Goal: Task Accomplishment & Management: Use online tool/utility

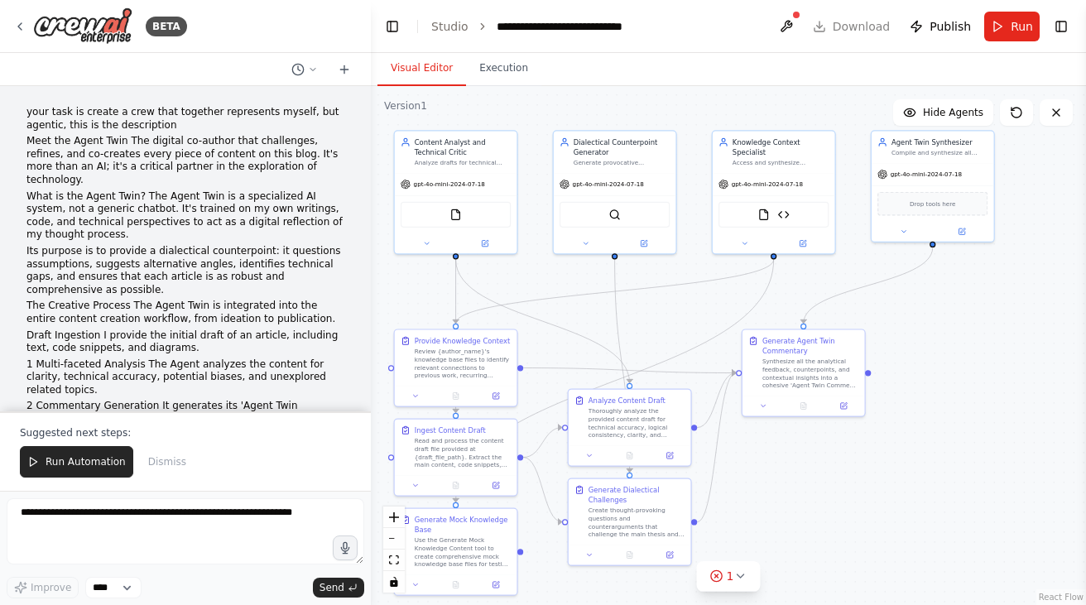
scroll to position [7004, 0]
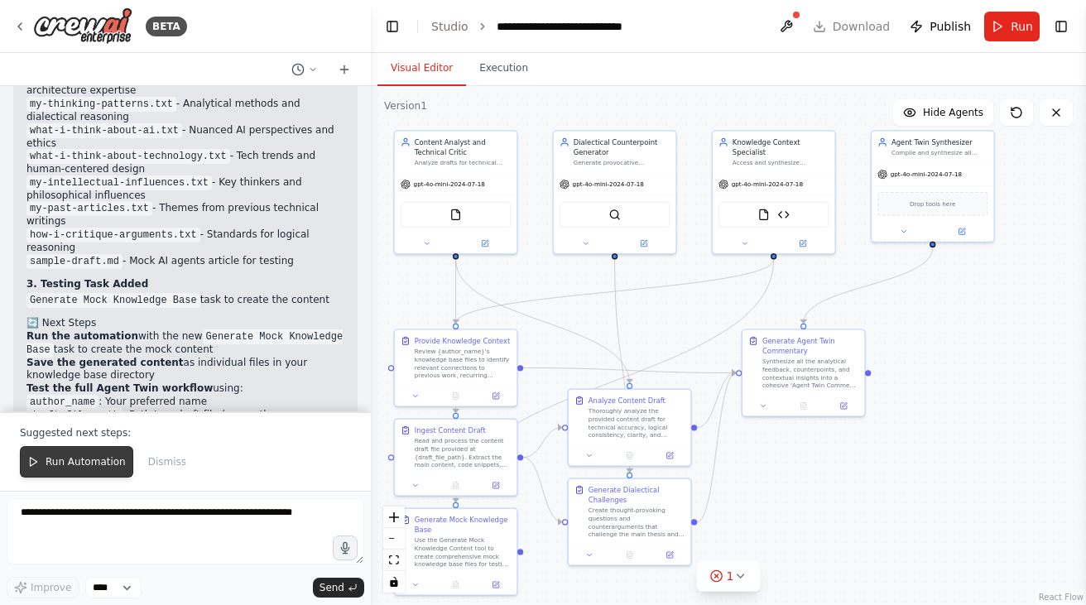
click at [44, 465] on button "Run Automation" at bounding box center [76, 461] width 113 height 31
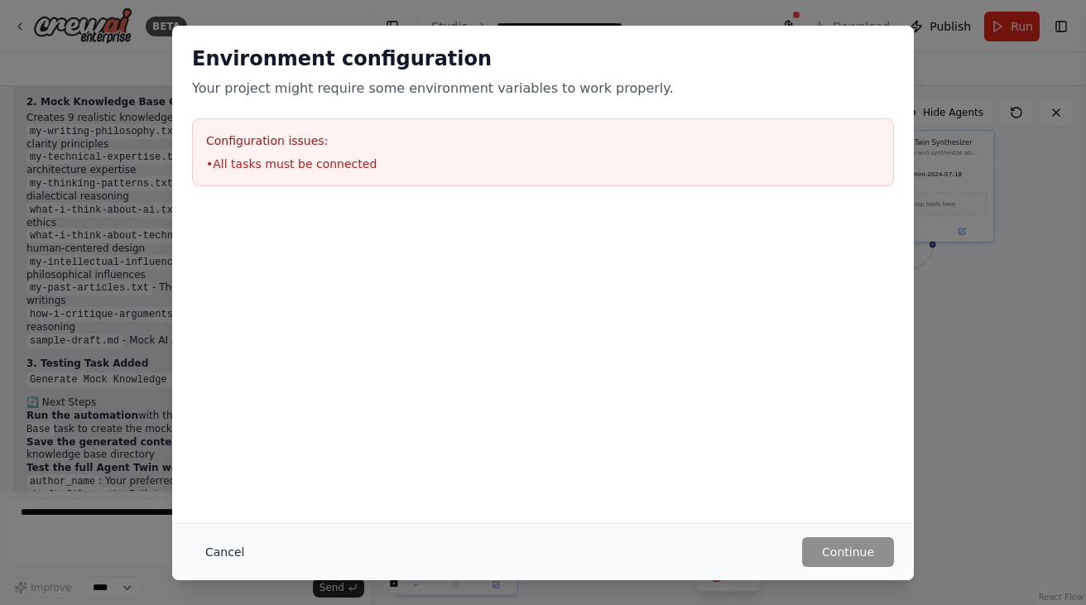
click at [219, 551] on button "Cancel" at bounding box center [224, 552] width 65 height 30
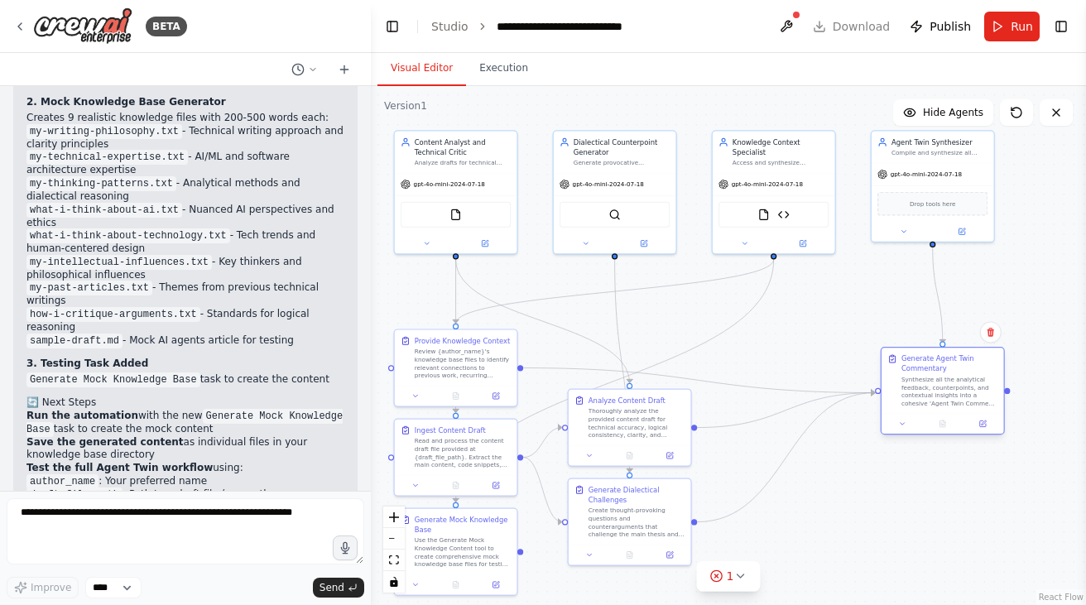
drag, startPoint x: 797, startPoint y: 377, endPoint x: 936, endPoint y: 396, distance: 140.3
click at [936, 396] on div "Synthesize all the analytical feedback, counterpoints, and contextual insights …" at bounding box center [949, 391] width 96 height 31
click at [791, 13] on button at bounding box center [786, 27] width 26 height 30
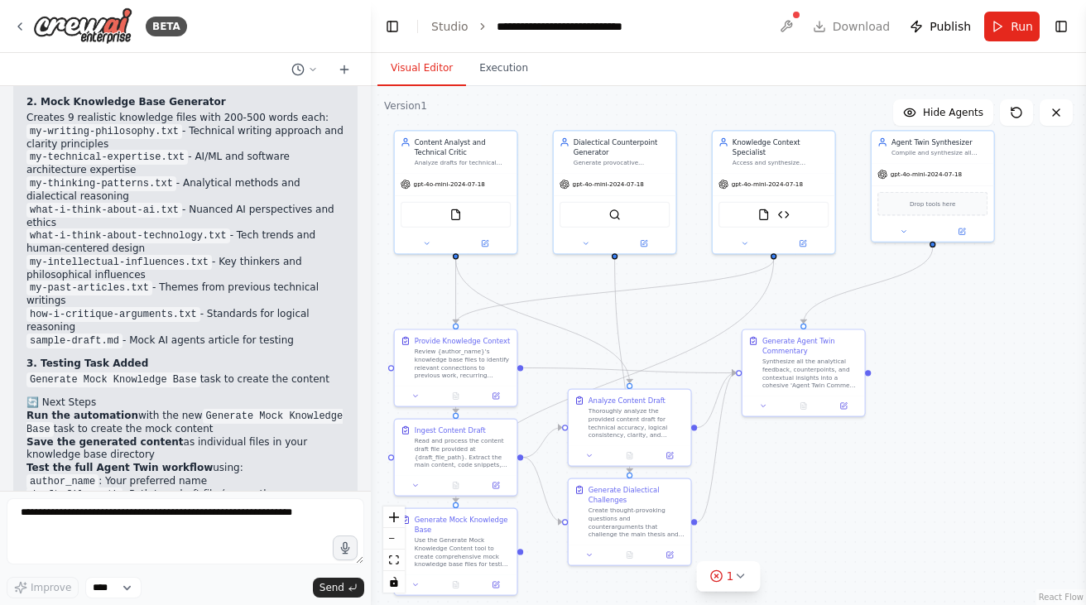
click at [796, 26] on div at bounding box center [786, 27] width 26 height 30
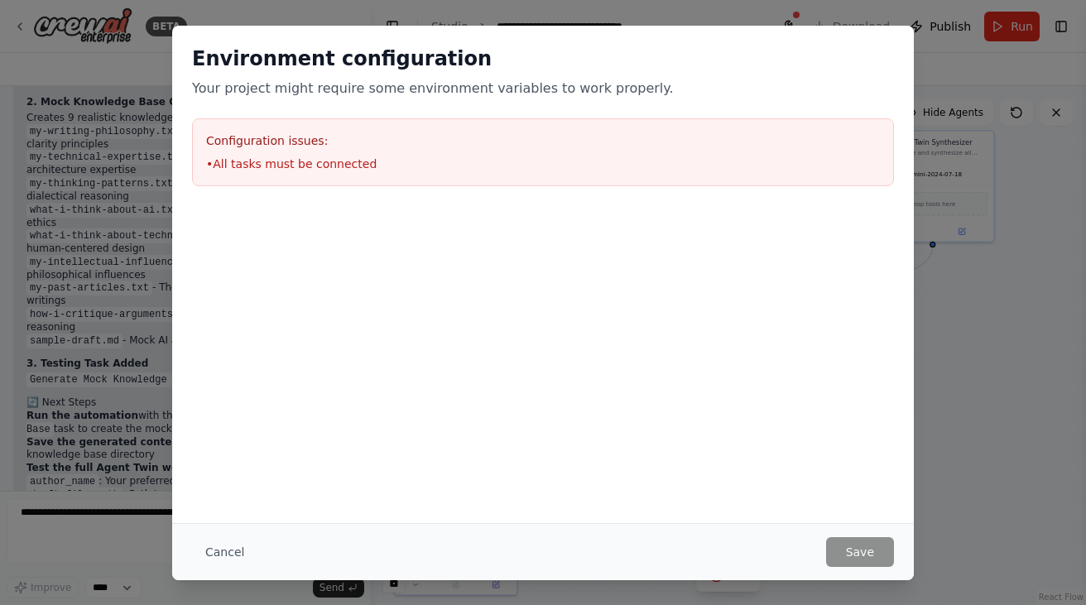
click at [302, 168] on li "• All tasks must be connected" at bounding box center [543, 164] width 674 height 17
click at [213, 556] on button "Cancel" at bounding box center [224, 552] width 65 height 30
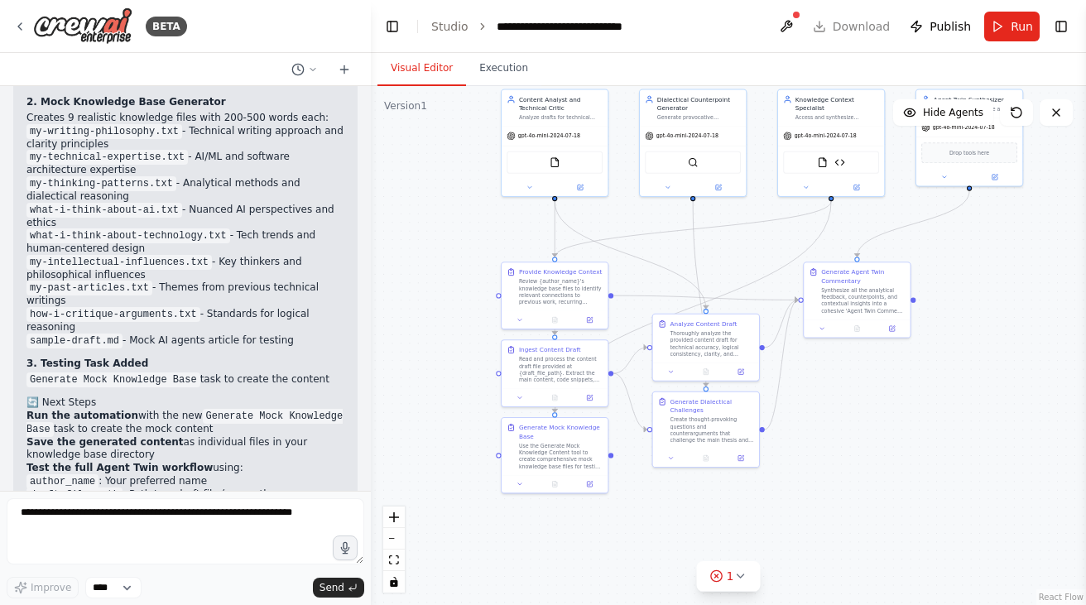
drag, startPoint x: 820, startPoint y: 464, endPoint x: 895, endPoint y: 353, distance: 133.6
click at [895, 355] on div ".deletable-edge-delete-btn { width: 20px; height: 20px; border: 0px solid #ffff…" at bounding box center [728, 345] width 715 height 519
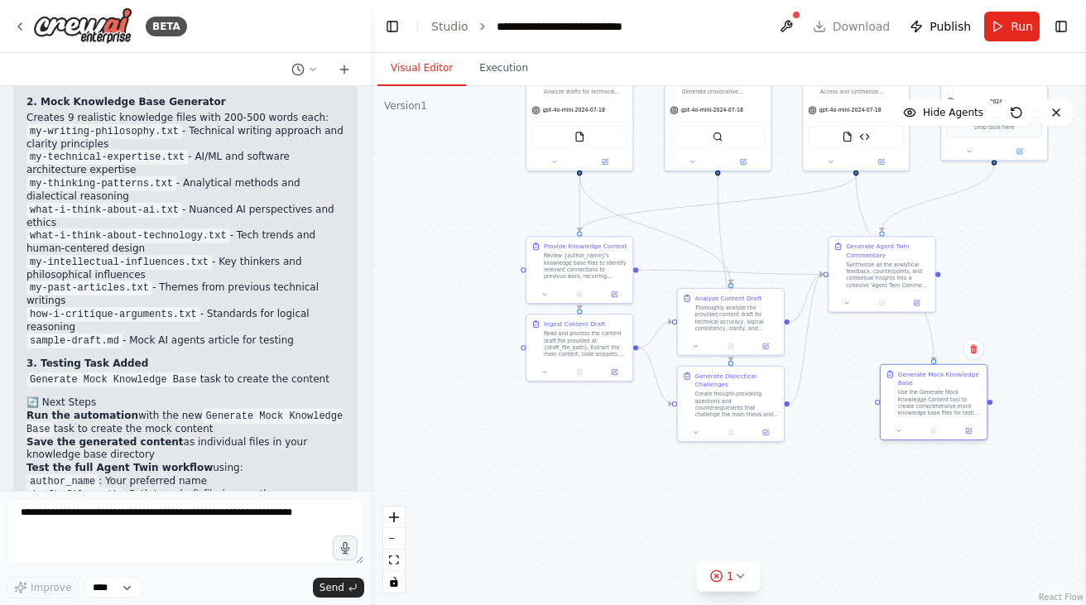
drag, startPoint x: 613, startPoint y: 416, endPoint x: 954, endPoint y: 389, distance: 342.1
click at [954, 390] on div "Use the Generate Mock Knowledge Content tool to create comprehensive mock knowl…" at bounding box center [940, 402] width 84 height 27
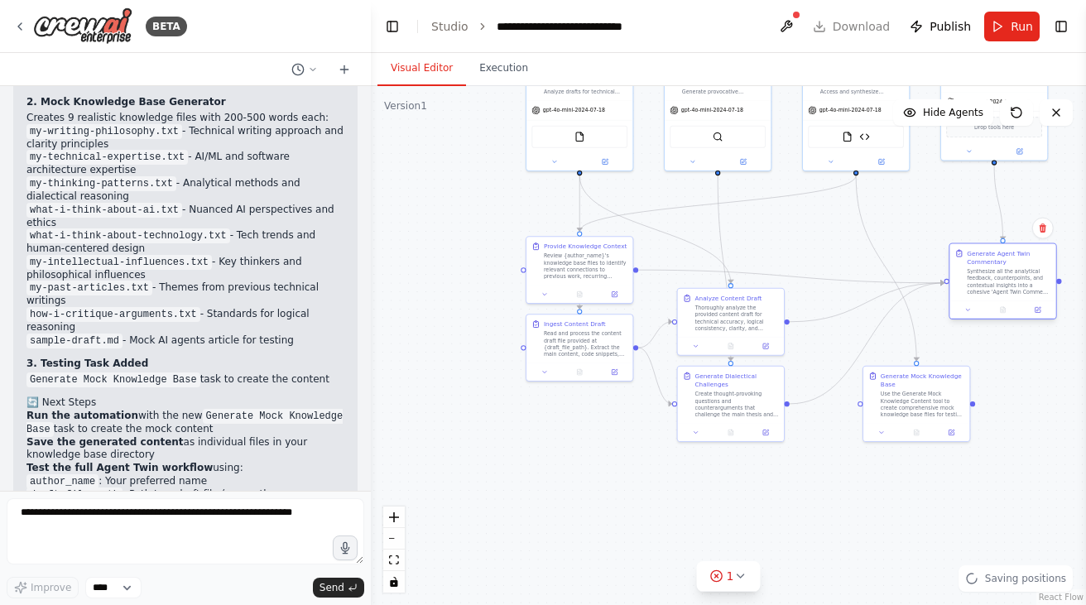
drag, startPoint x: 889, startPoint y: 292, endPoint x: 1007, endPoint y: 302, distance: 118.8
click at [1007, 302] on div at bounding box center [1003, 308] width 106 height 17
drag, startPoint x: 940, startPoint y: 392, endPoint x: 906, endPoint y: 398, distance: 34.4
click at [906, 398] on div "Use the Generate Mock Knowledge Content tool to create comprehensive mock knowl…" at bounding box center [888, 410] width 84 height 27
click at [731, 579] on span "1" at bounding box center [730, 576] width 7 height 17
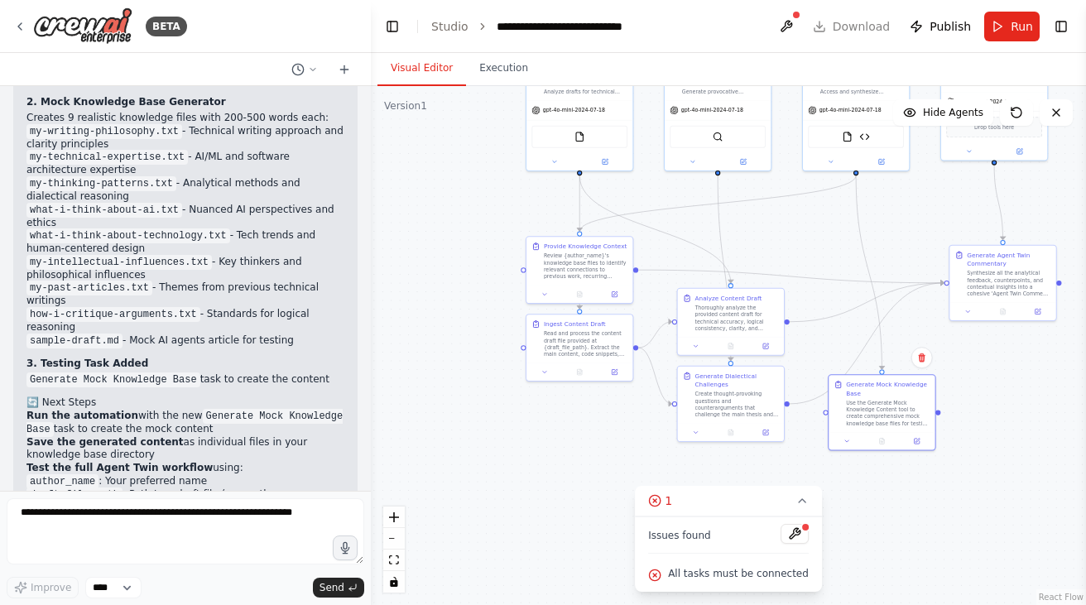
click at [687, 534] on span "Issues found" at bounding box center [679, 535] width 63 height 13
click at [704, 570] on span "All tasks must be connected" at bounding box center [738, 573] width 141 height 13
drag, startPoint x: 672, startPoint y: 577, endPoint x: 805, endPoint y: 567, distance: 132.8
click at [805, 567] on div "Issues found All tasks must be connected" at bounding box center [728, 554] width 187 height 75
copy span "All tasks must be connected"
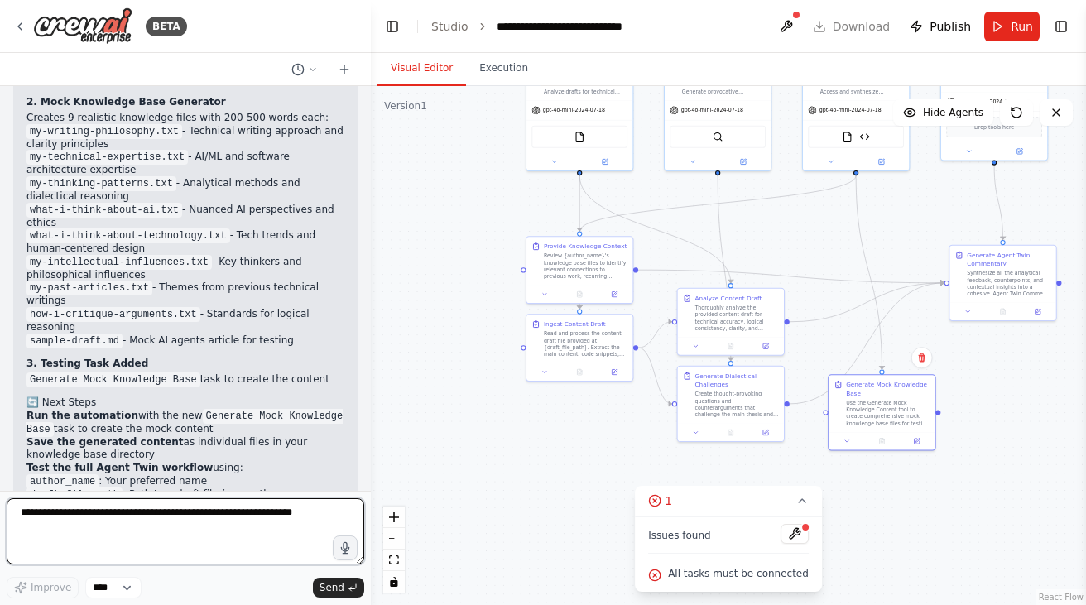
click at [123, 552] on textarea at bounding box center [186, 531] width 358 height 66
paste textarea "**********"
type textarea "**********"
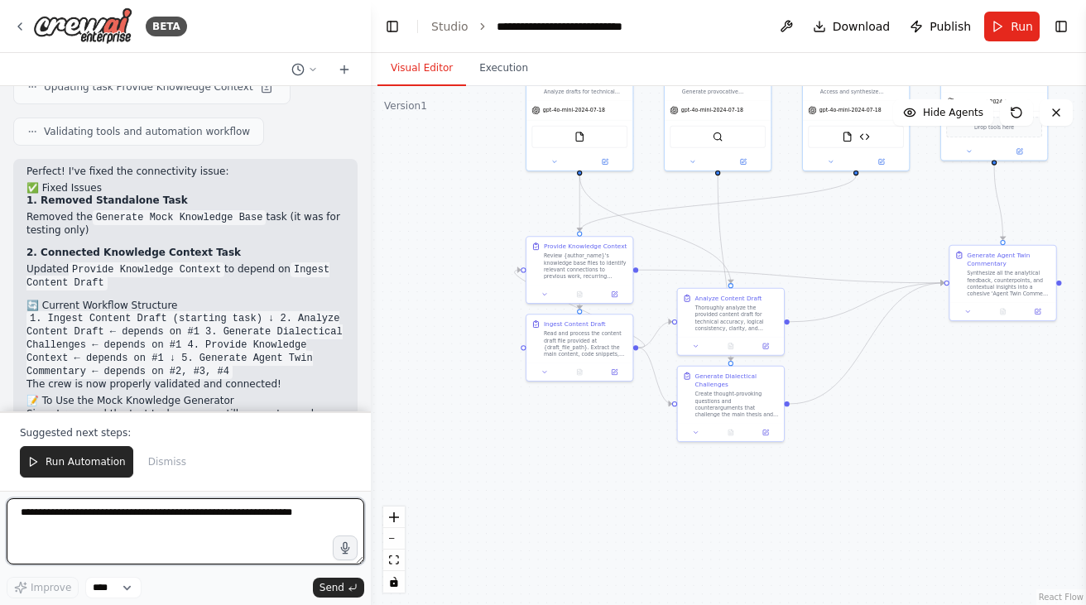
scroll to position [7755, 0]
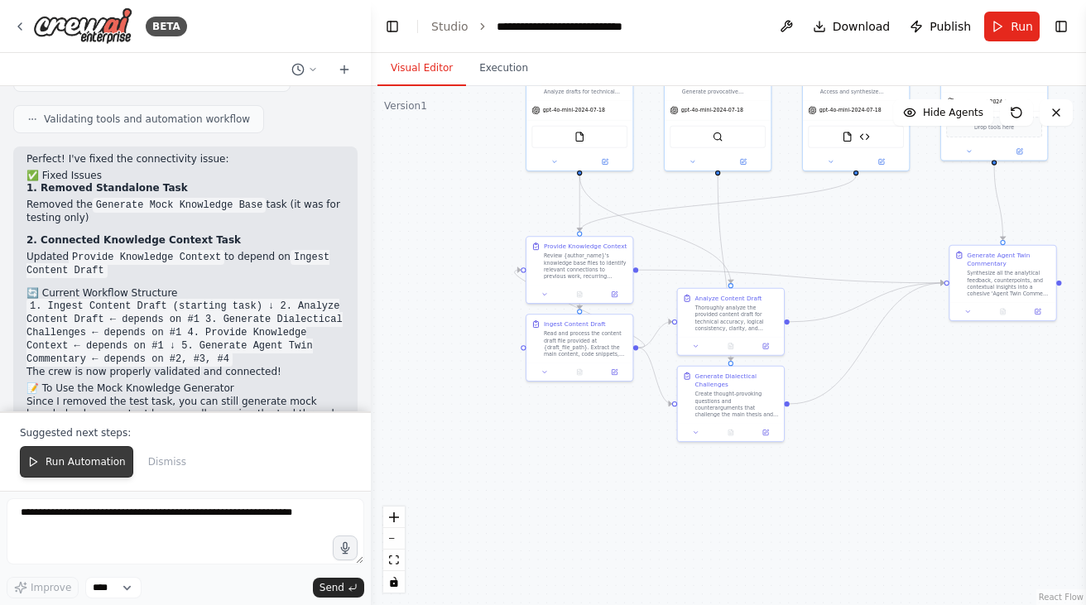
click at [78, 461] on span "Run Automation" at bounding box center [86, 461] width 80 height 13
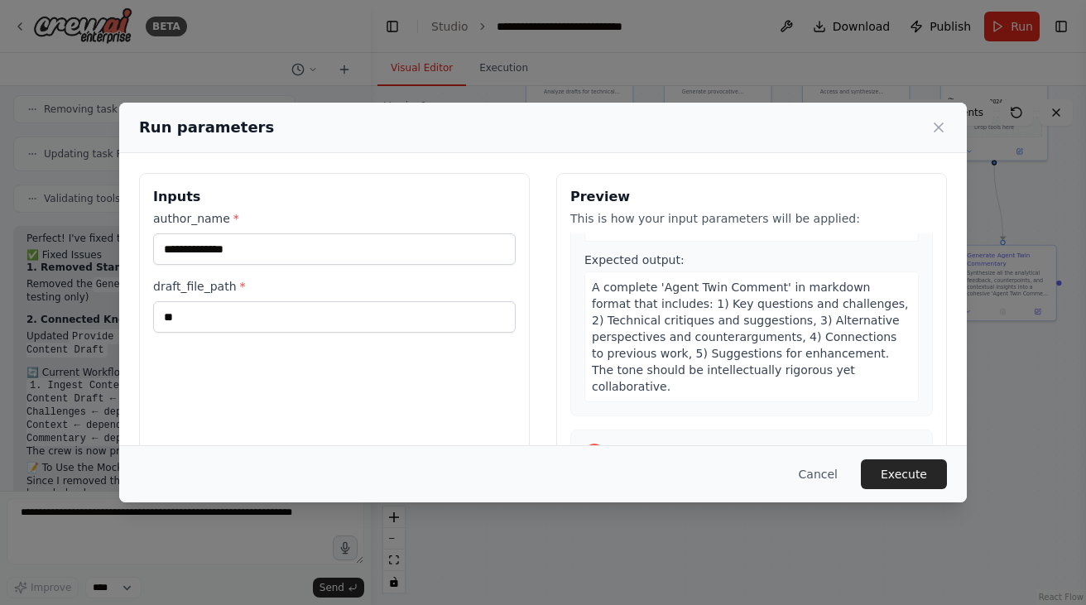
scroll to position [1382, 0]
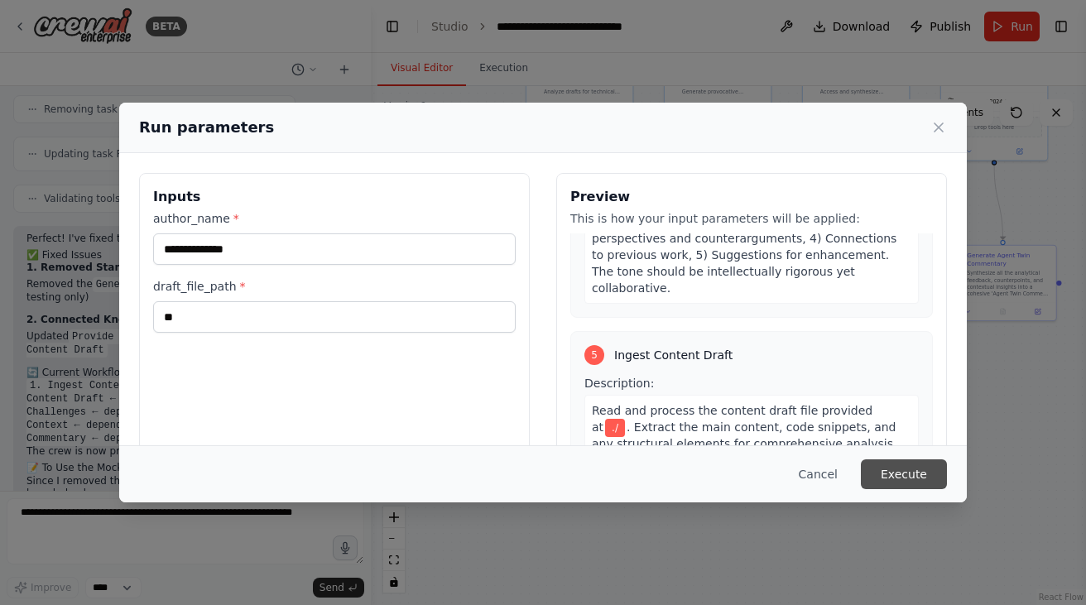
click at [909, 467] on button "Execute" at bounding box center [904, 474] width 86 height 30
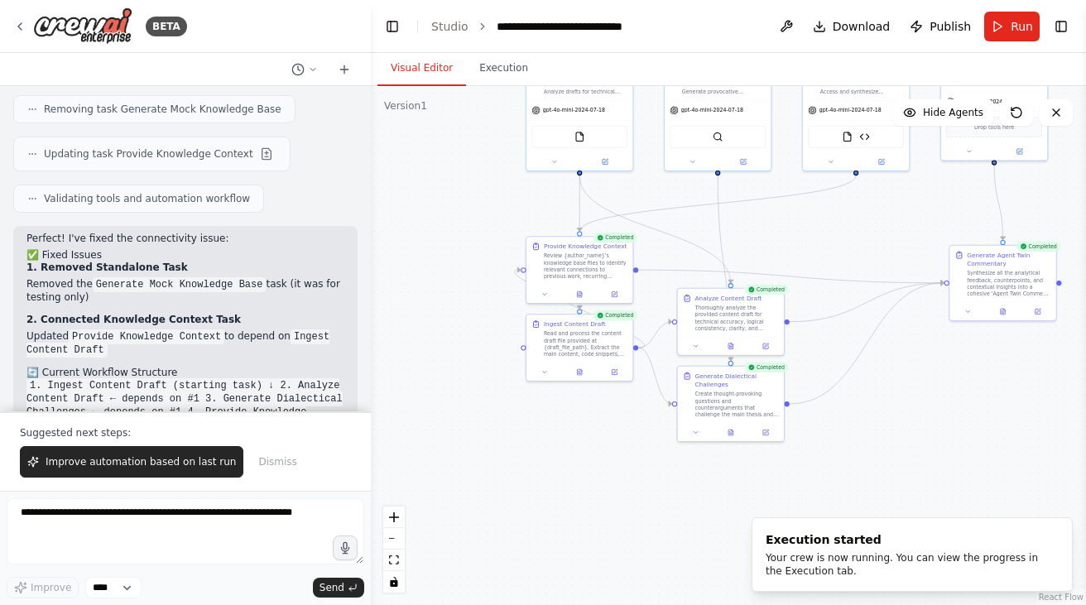
scroll to position [7755, 0]
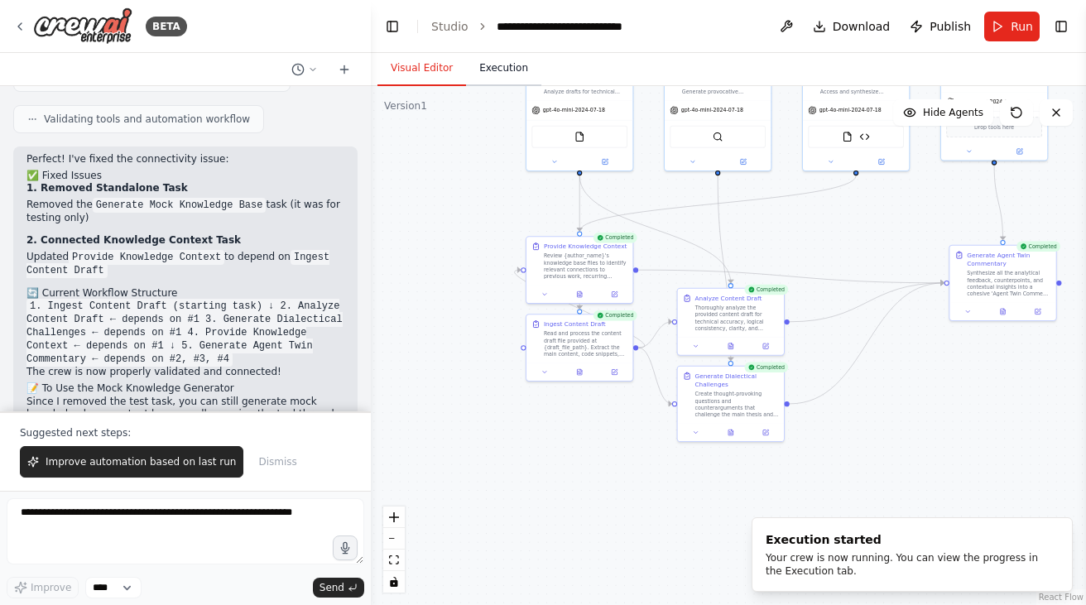
click at [507, 66] on button "Execution" at bounding box center [503, 68] width 75 height 35
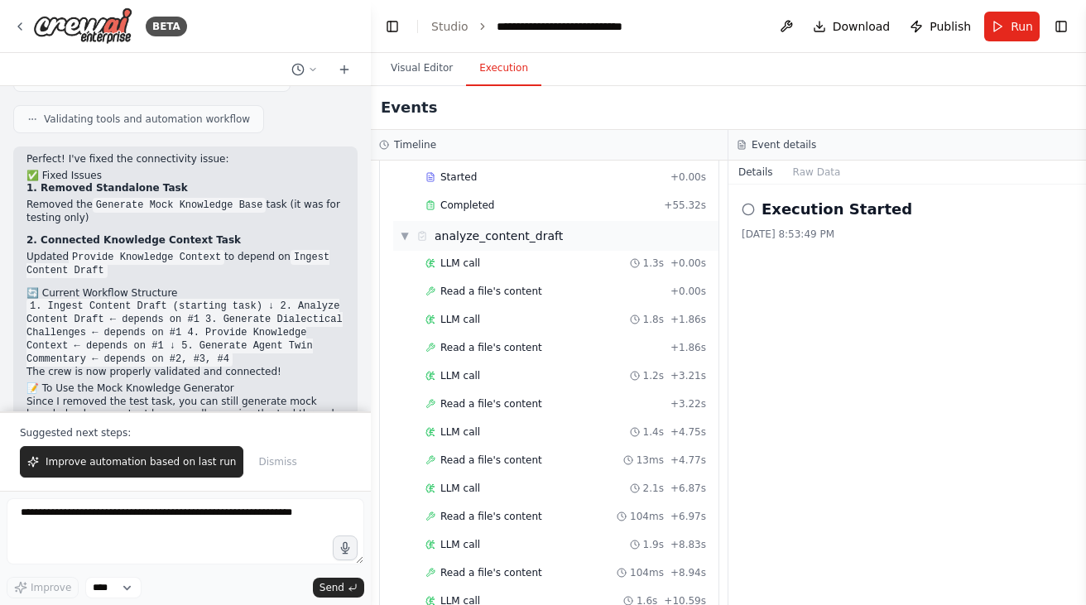
scroll to position [1127, 0]
click at [489, 200] on span "Completed" at bounding box center [467, 204] width 54 height 13
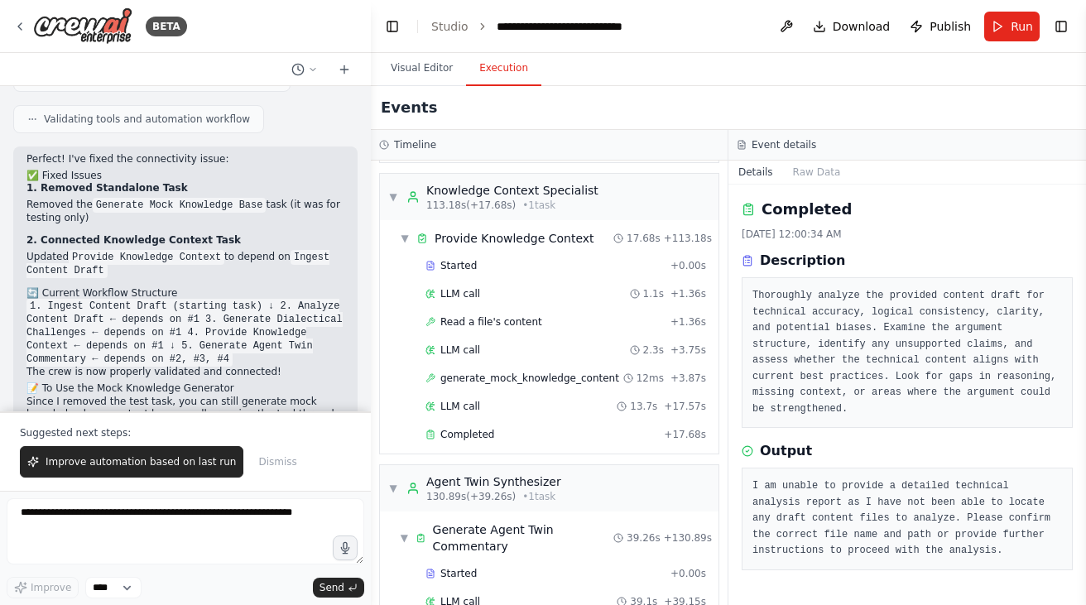
scroll to position [2951, 0]
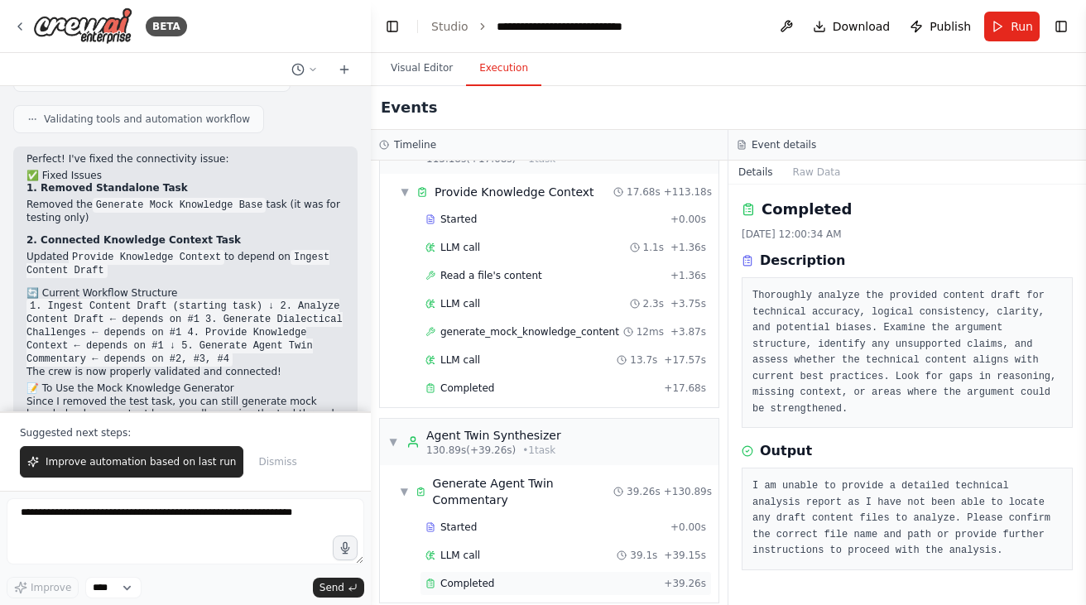
click at [502, 577] on div "Completed" at bounding box center [541, 583] width 232 height 13
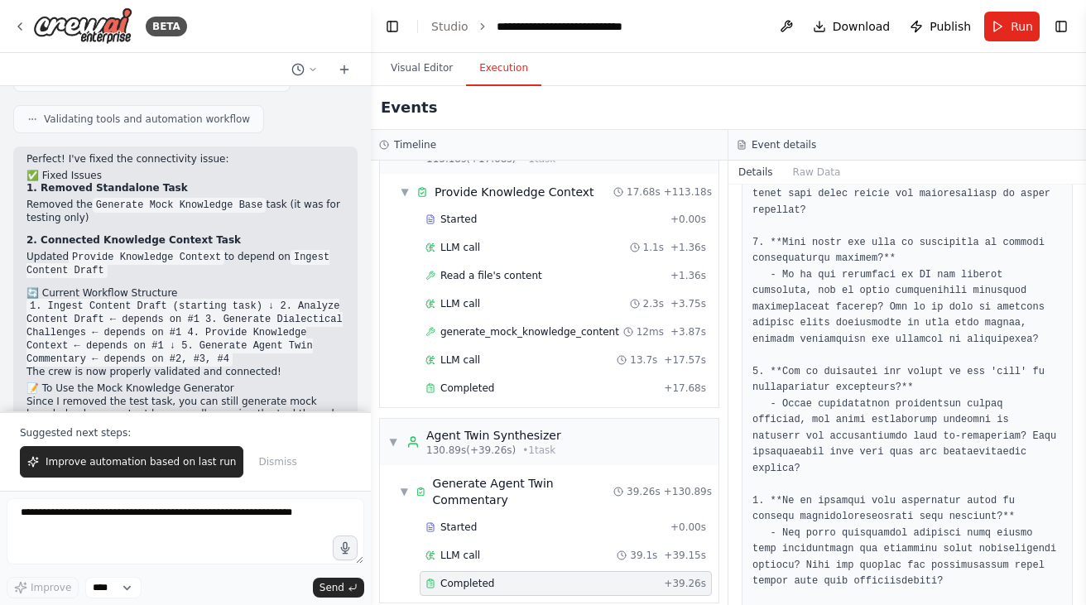
scroll to position [1068, 0]
click at [823, 22] on button "Download" at bounding box center [851, 27] width 91 height 30
